Goal: Task Accomplishment & Management: Complete application form

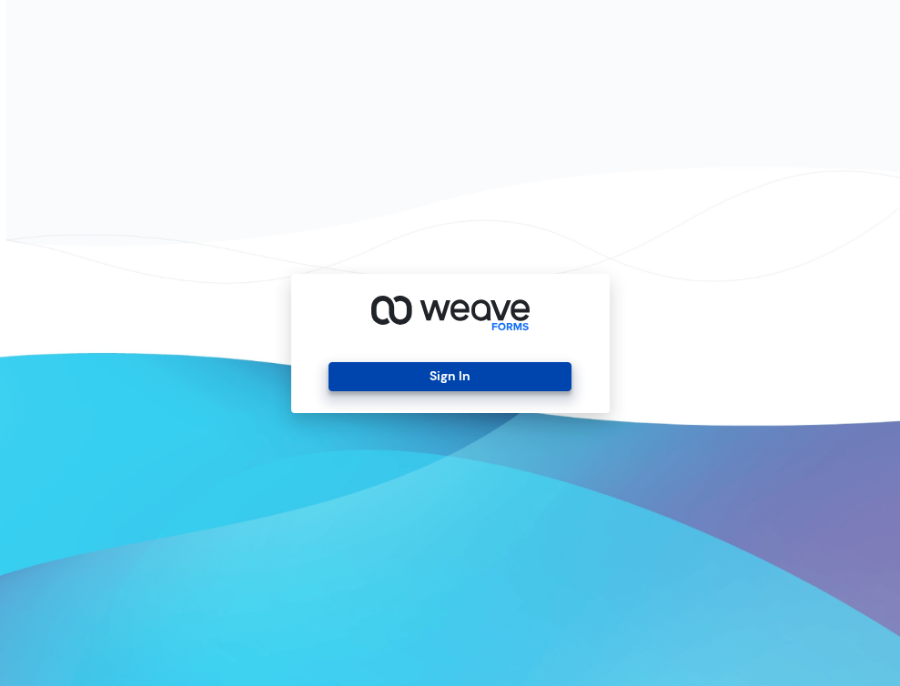
click at [538, 378] on button "Sign In" at bounding box center [449, 376] width 243 height 29
click at [402, 384] on button "Sign In" at bounding box center [449, 376] width 243 height 29
click at [446, 372] on button "Sign In" at bounding box center [449, 376] width 243 height 29
